Goal: Information Seeking & Learning: Learn about a topic

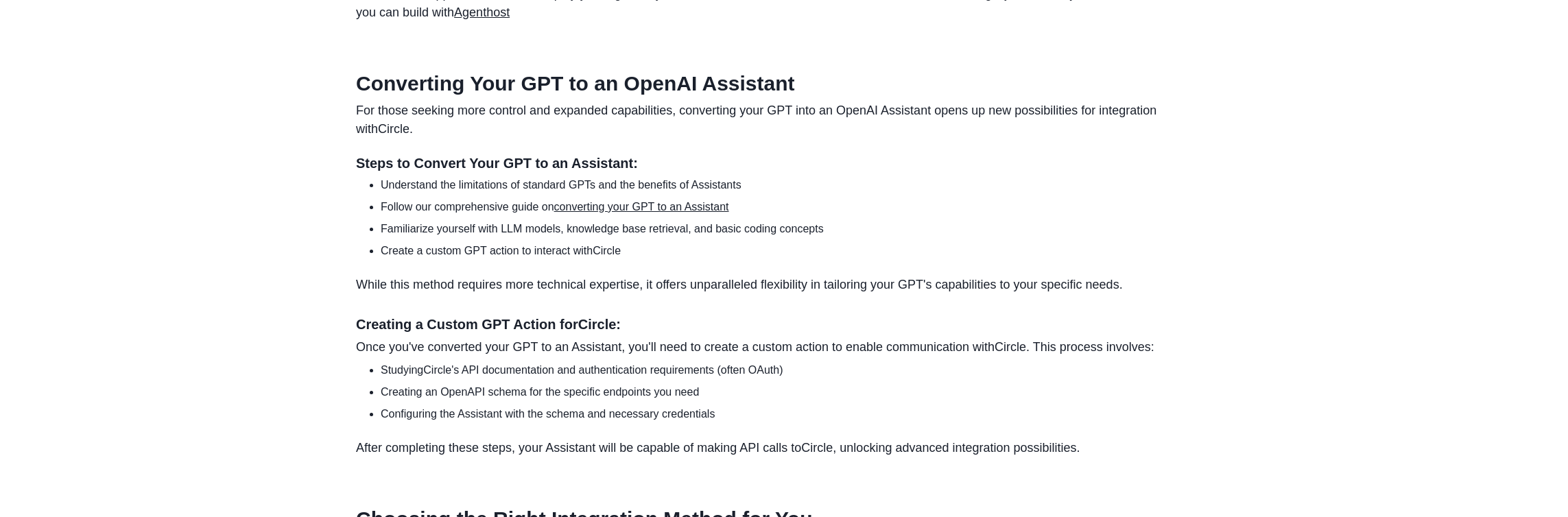
scroll to position [1267, 0]
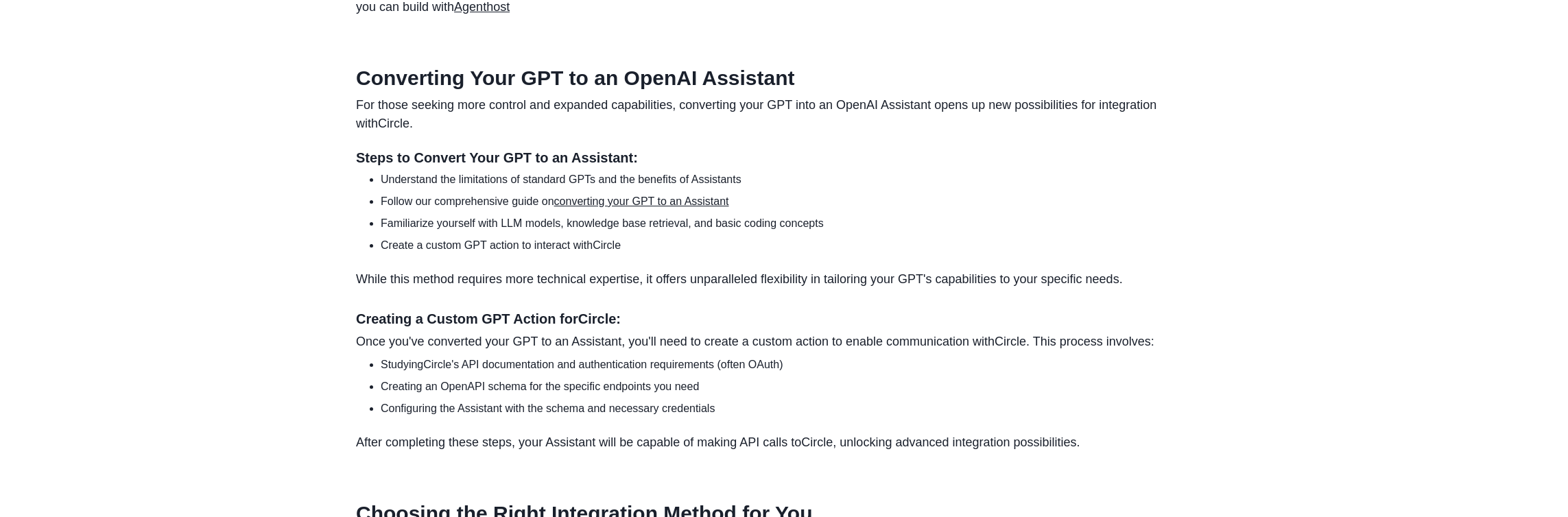
click at [652, 207] on link "converting your GPT to an Assistant" at bounding box center [642, 201] width 175 height 12
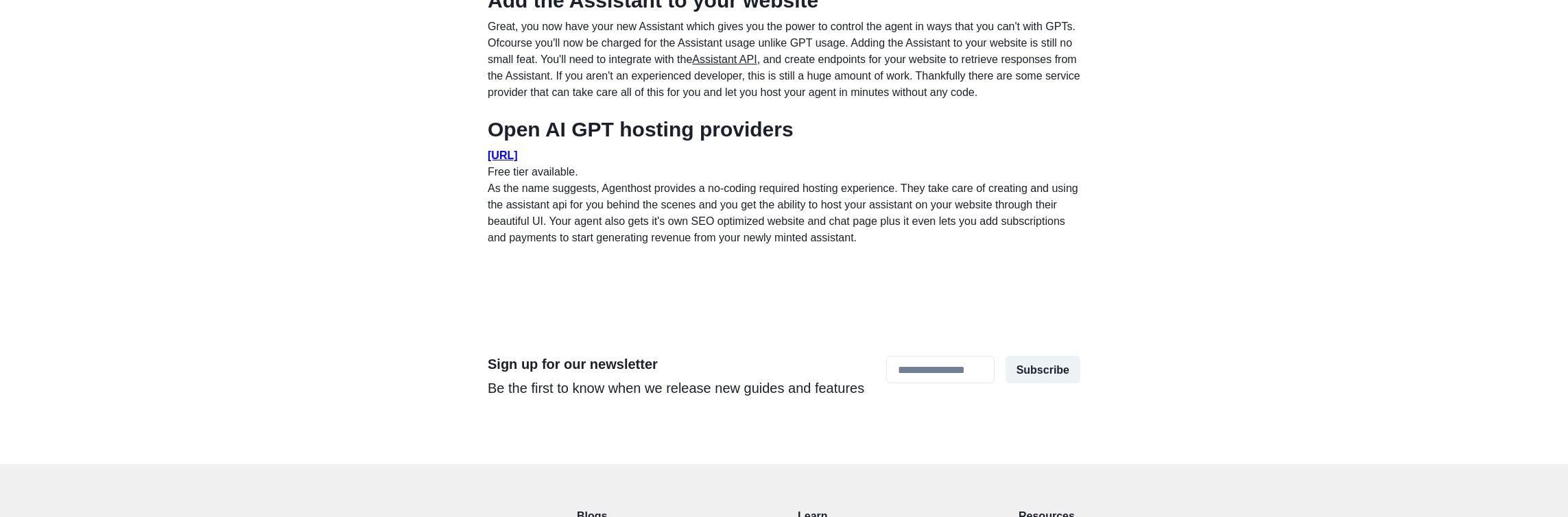
scroll to position [1338, 0]
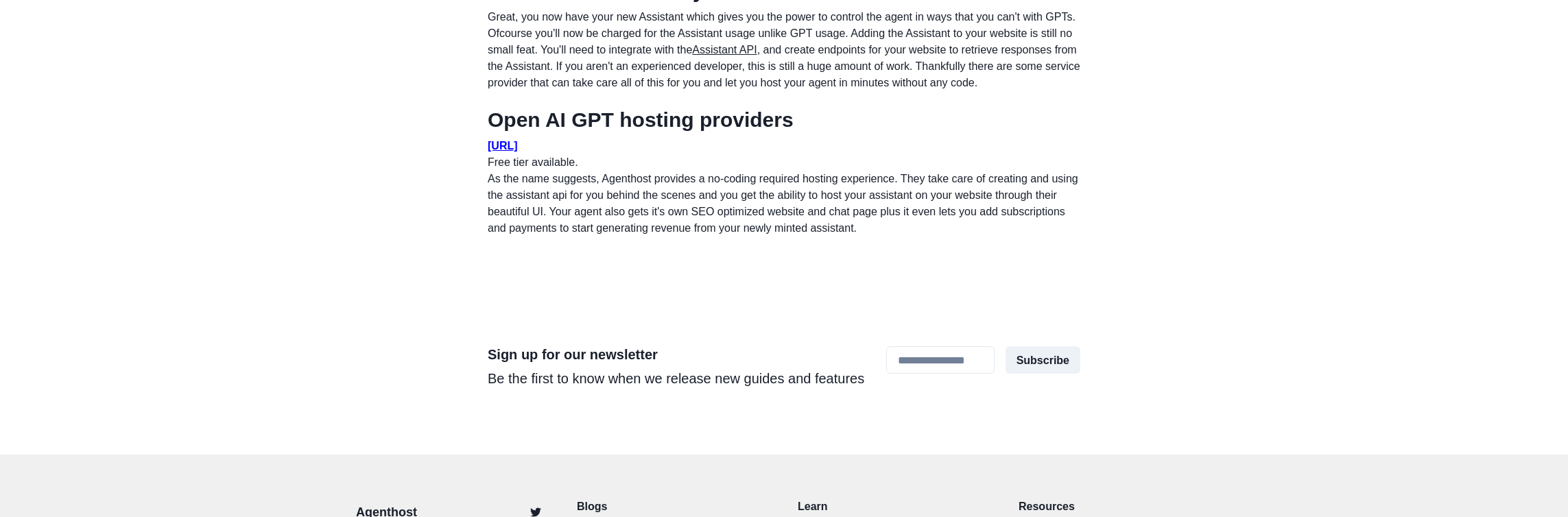
click at [518, 151] on u "AgentHost.ai" at bounding box center [502, 146] width 30 height 12
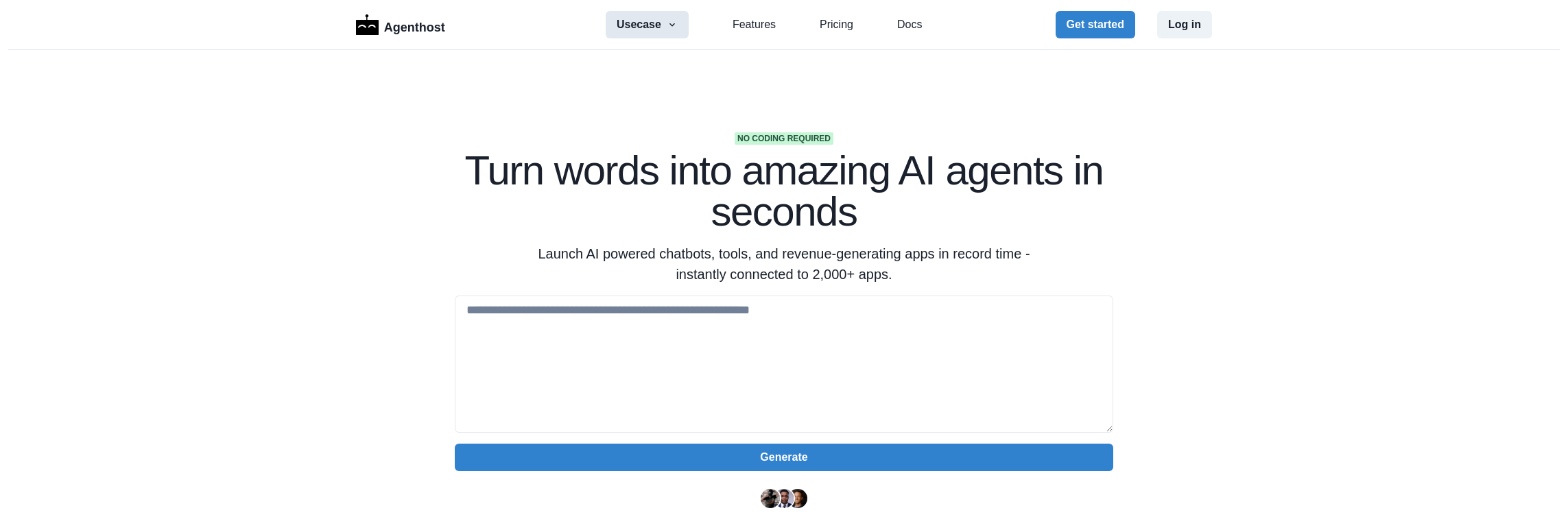
click at [642, 17] on button "Usecase" at bounding box center [647, 25] width 83 height 27
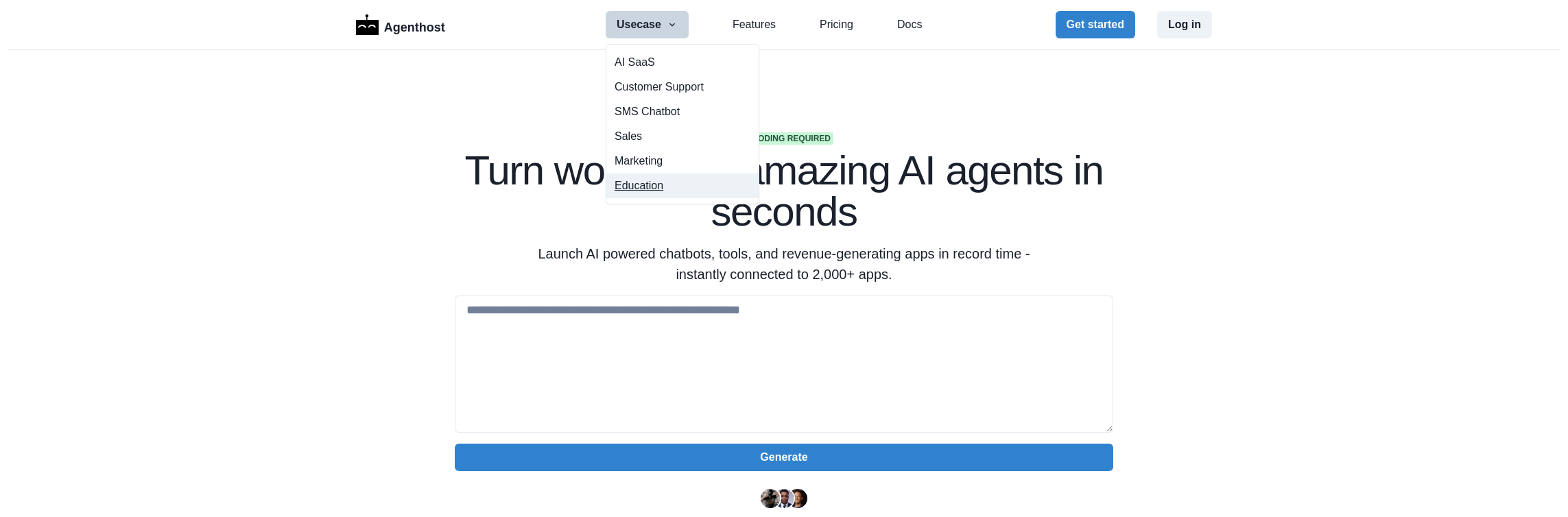
click at [638, 186] on button "Education" at bounding box center [682, 186] width 152 height 25
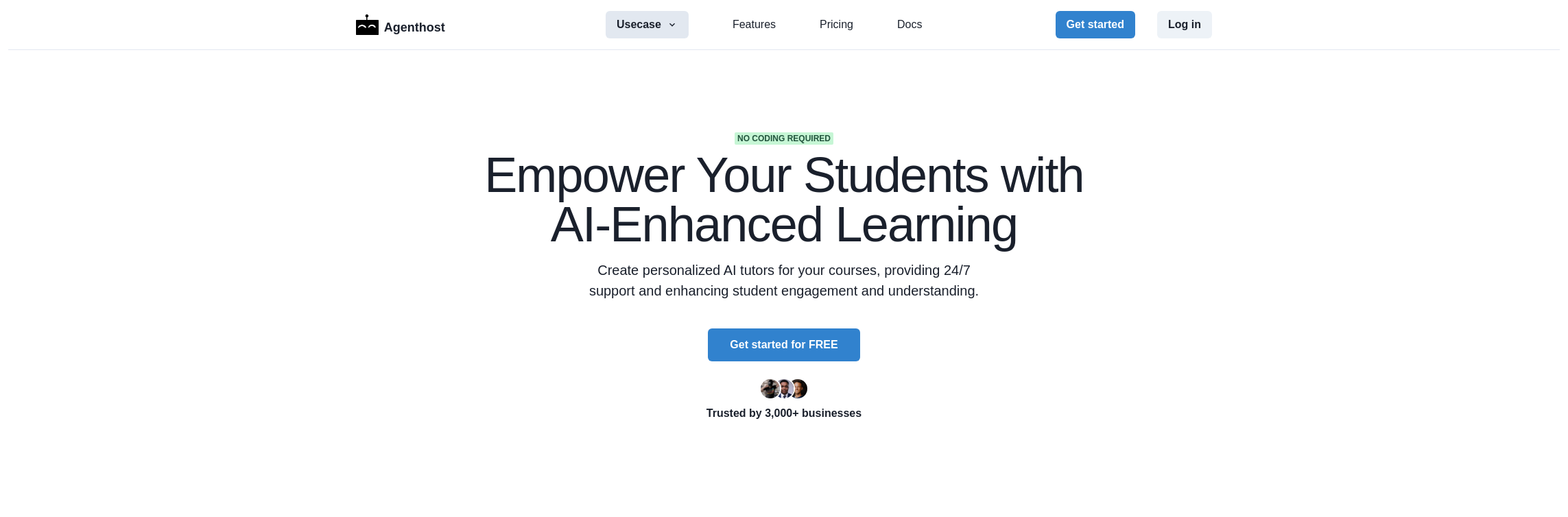
click at [655, 16] on button "Usecase" at bounding box center [647, 25] width 83 height 27
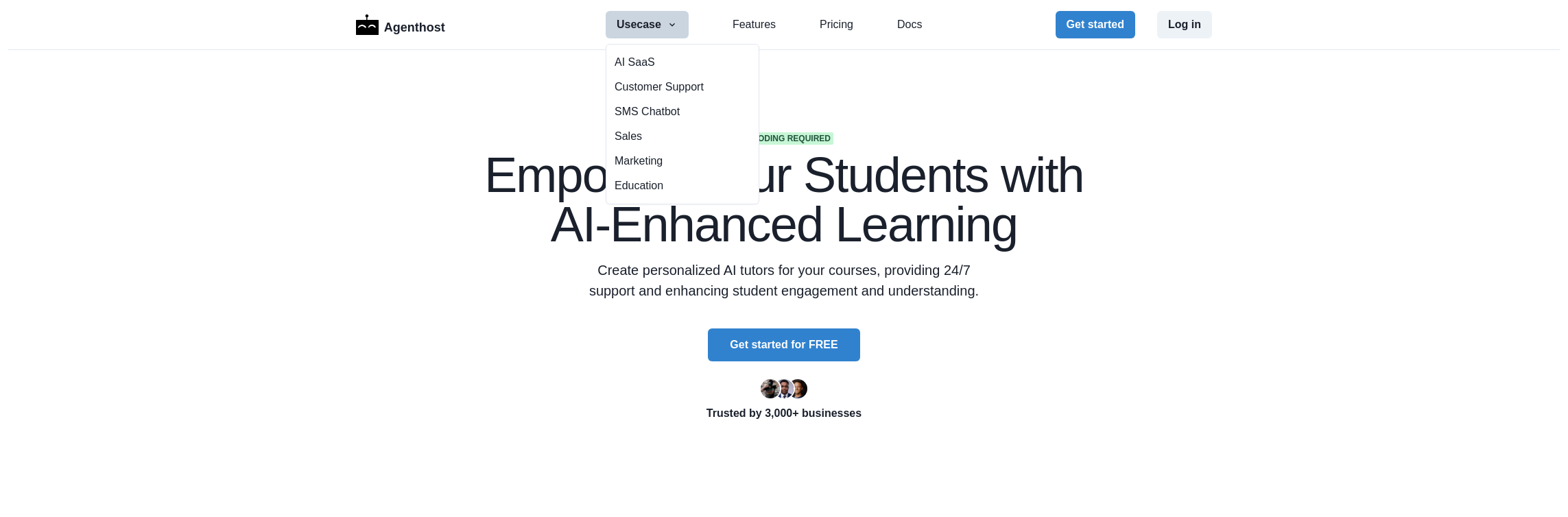
click at [639, 16] on button "Usecase" at bounding box center [647, 25] width 83 height 27
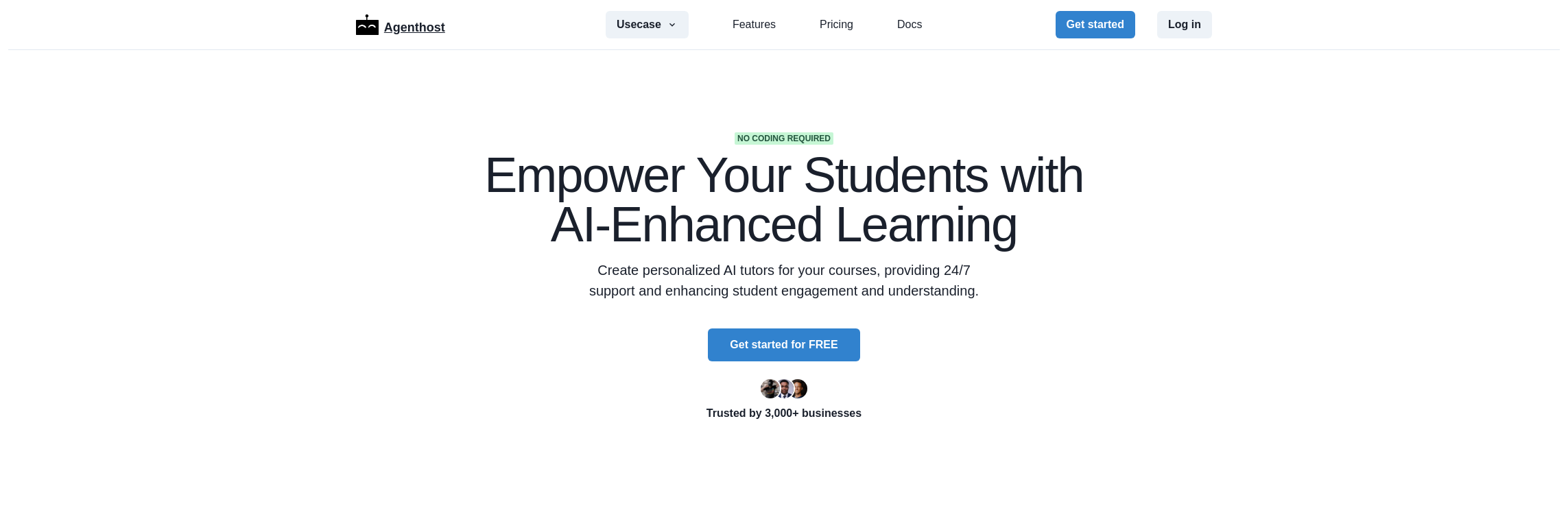
click at [400, 31] on p "Agenthost" at bounding box center [414, 25] width 61 height 24
